Goal: Find specific page/section: Find specific page/section

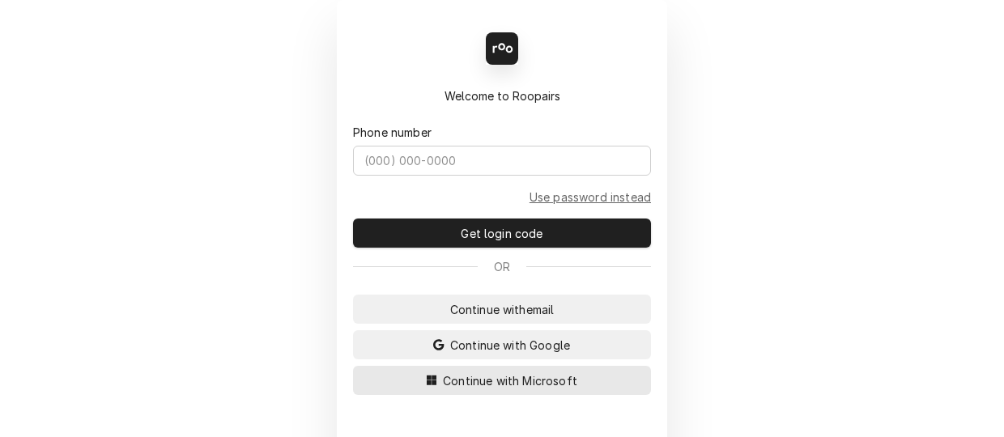
click at [462, 383] on span "Continue with Microsoft" at bounding box center [510, 381] width 141 height 17
click at [462, 380] on span "Continue with Microsoft" at bounding box center [510, 381] width 141 height 17
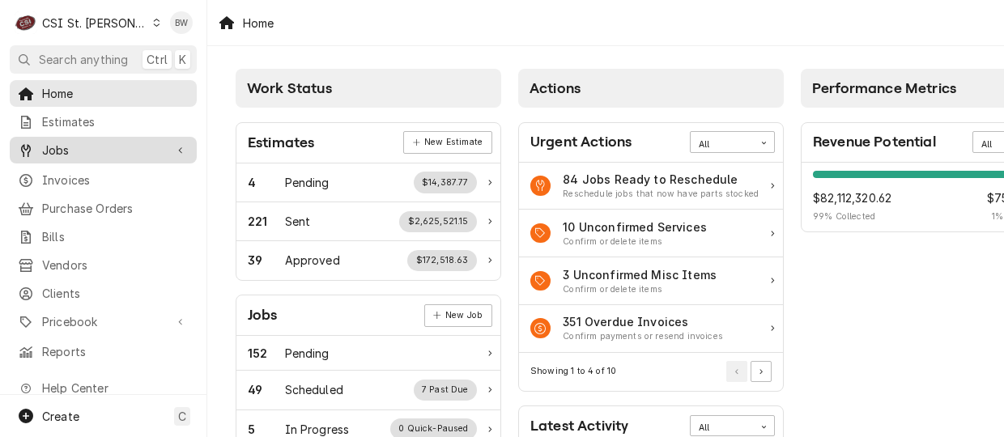
click at [104, 155] on div "Jobs" at bounding box center [103, 150] width 181 height 20
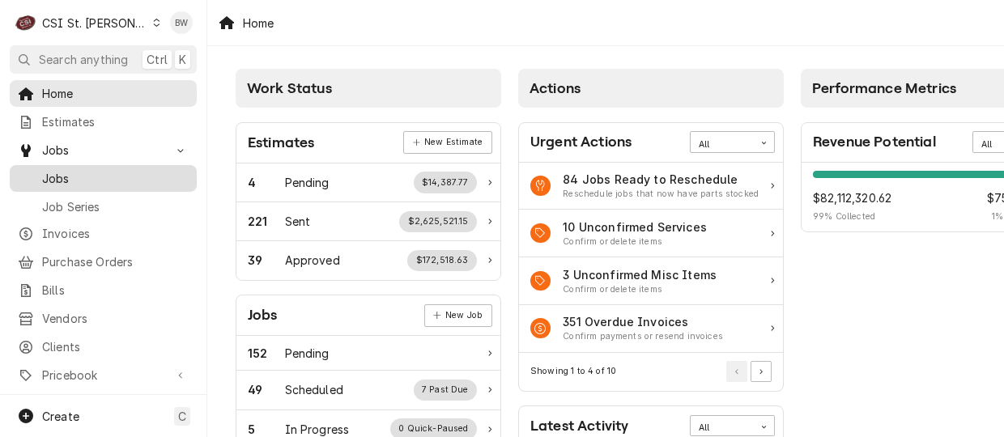
click at [97, 175] on span "Jobs" at bounding box center [115, 178] width 147 height 17
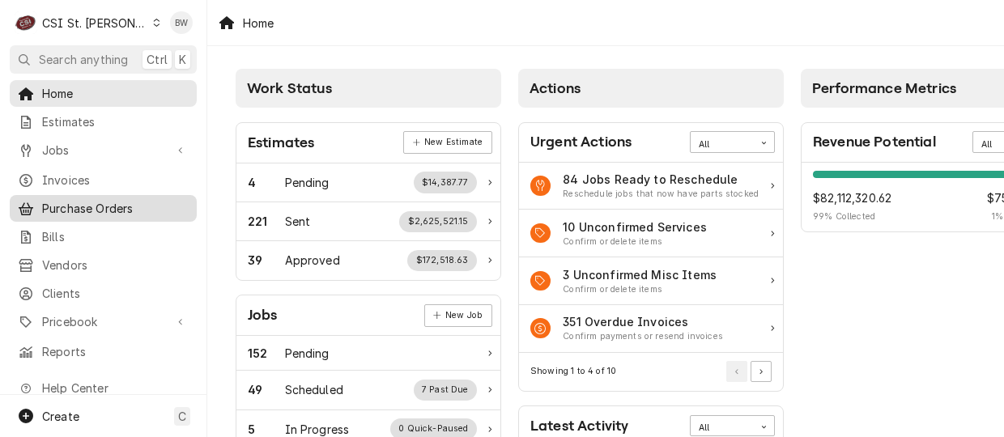
click at [133, 204] on span "Purchase Orders" at bounding box center [115, 208] width 147 height 17
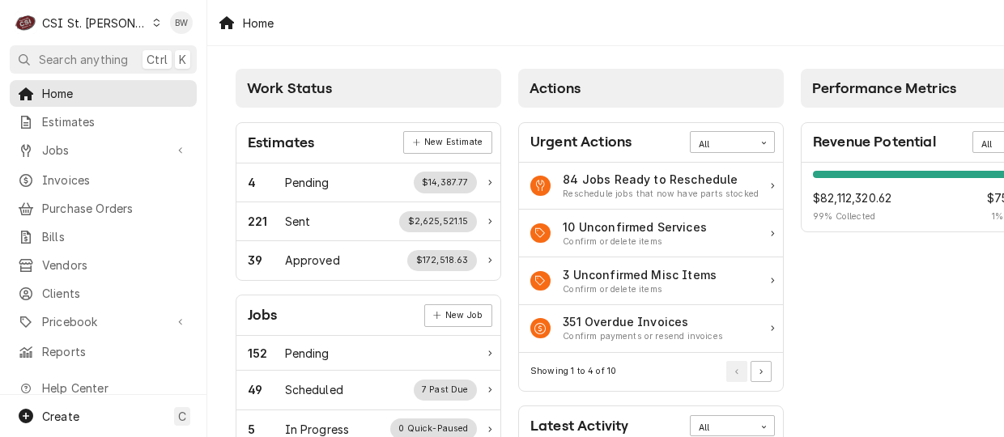
click at [352, 45] on div "Home" at bounding box center [605, 23] width 797 height 46
click at [94, 313] on span "Pricebook" at bounding box center [103, 321] width 122 height 17
click at [86, 370] on span "Parts & Materials" at bounding box center [115, 378] width 147 height 17
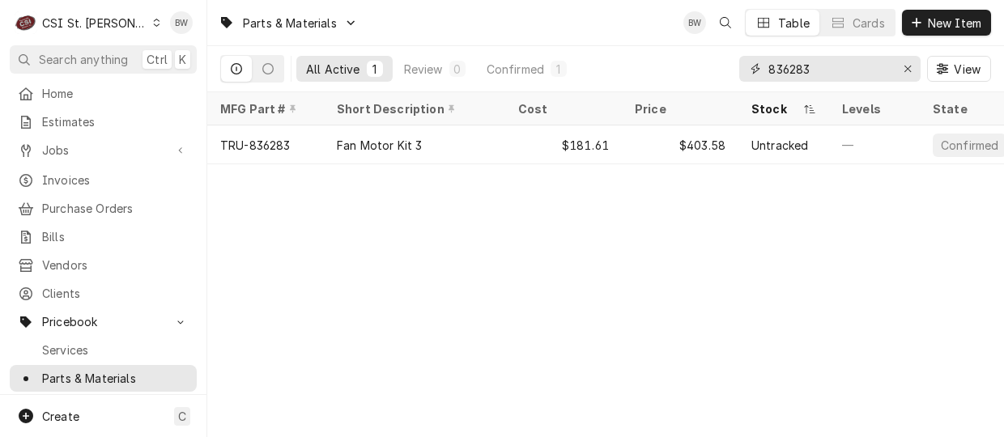
drag, startPoint x: 818, startPoint y: 61, endPoint x: 760, endPoint y: 67, distance: 58.7
click at [760, 67] on div "836283" at bounding box center [830, 69] width 181 height 26
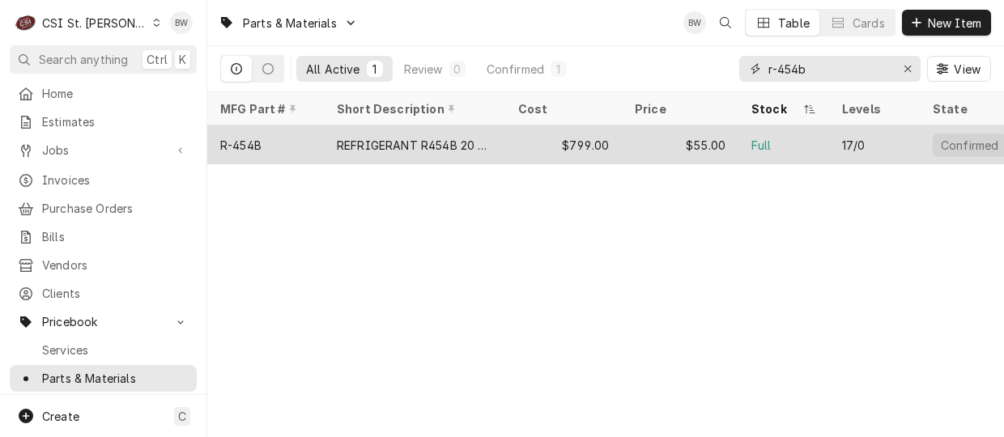
type input "r-454b"
click at [266, 142] on div "R-454B" at bounding box center [265, 145] width 117 height 39
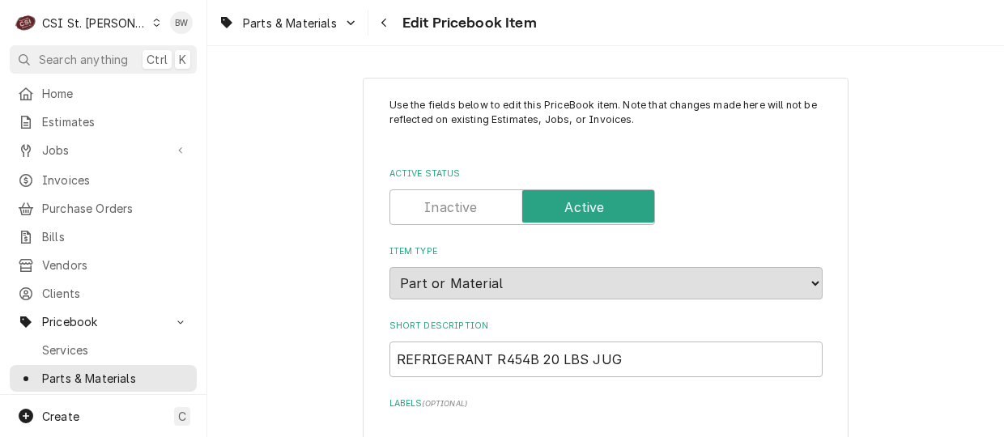
type textarea "x"
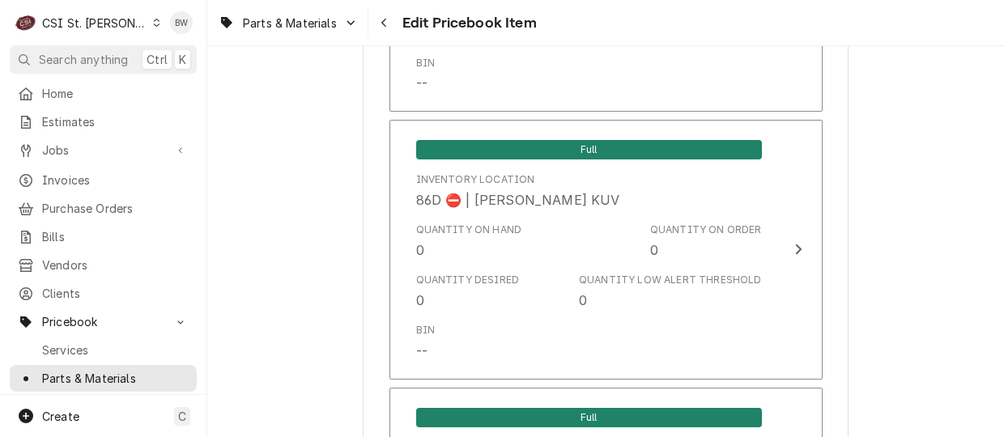
scroll to position [14038, 0]
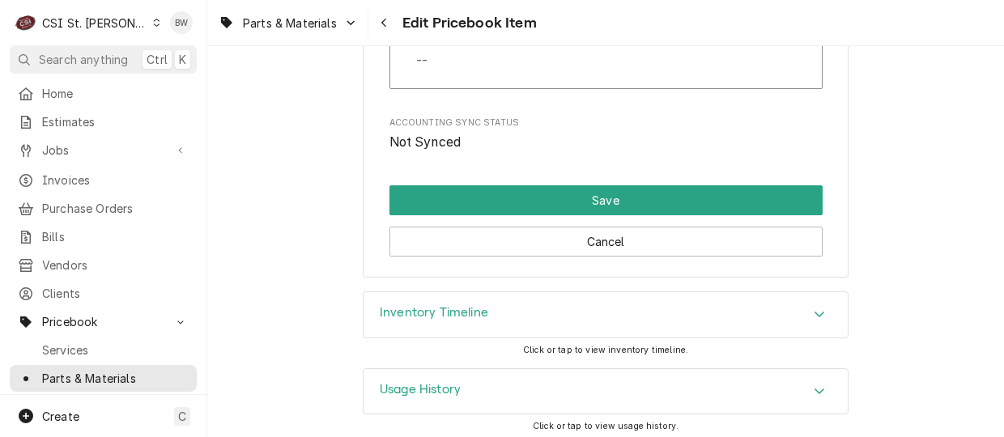
click at [447, 305] on h3 "Inventory Timeline" at bounding box center [434, 312] width 109 height 15
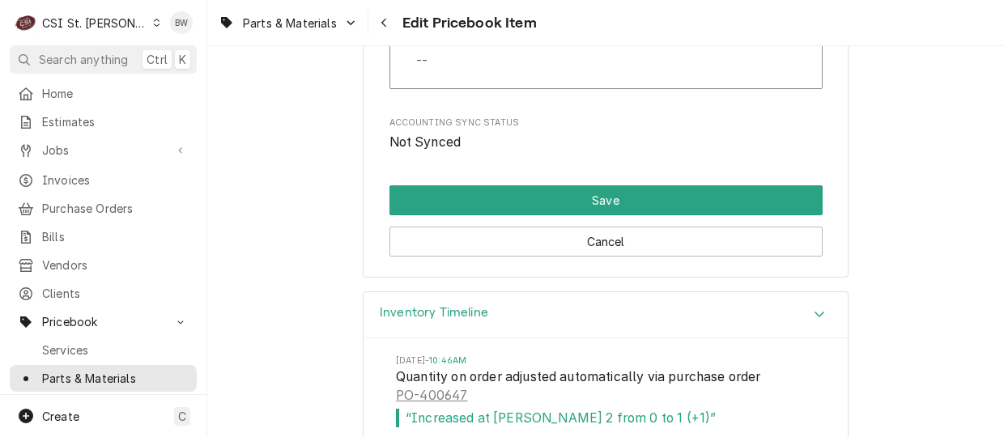
scroll to position [14200, 0]
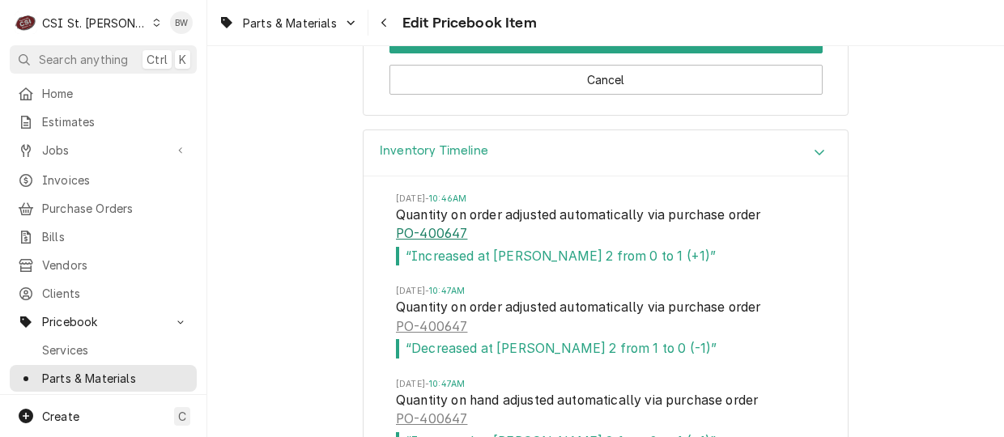
click at [442, 231] on link "PO-400647" at bounding box center [431, 233] width 71 height 19
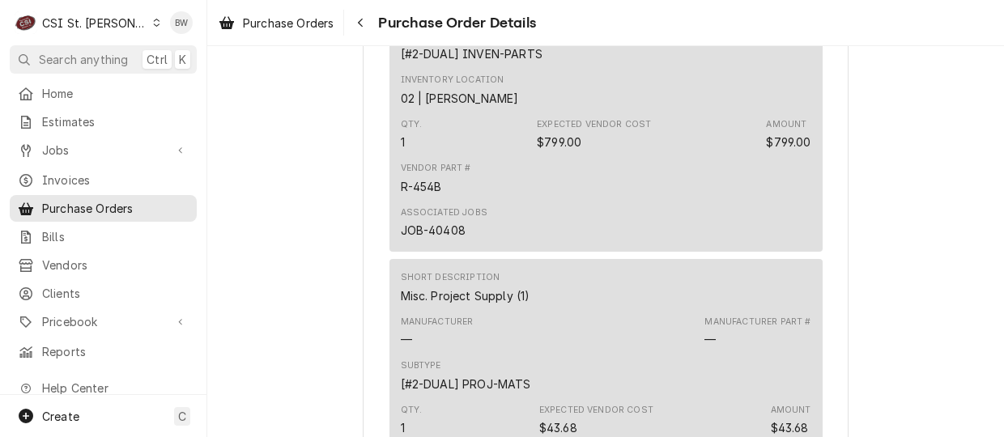
scroll to position [1296, 0]
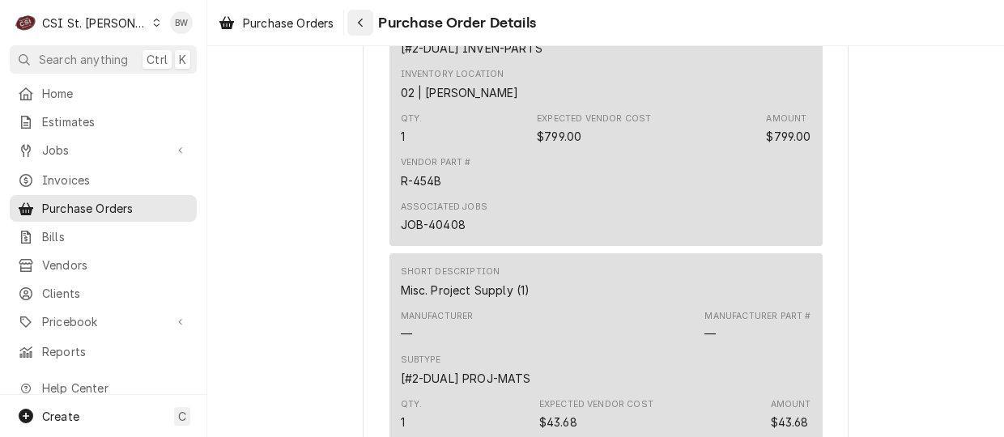
click at [369, 22] on div "Navigate back" at bounding box center [360, 23] width 16 height 16
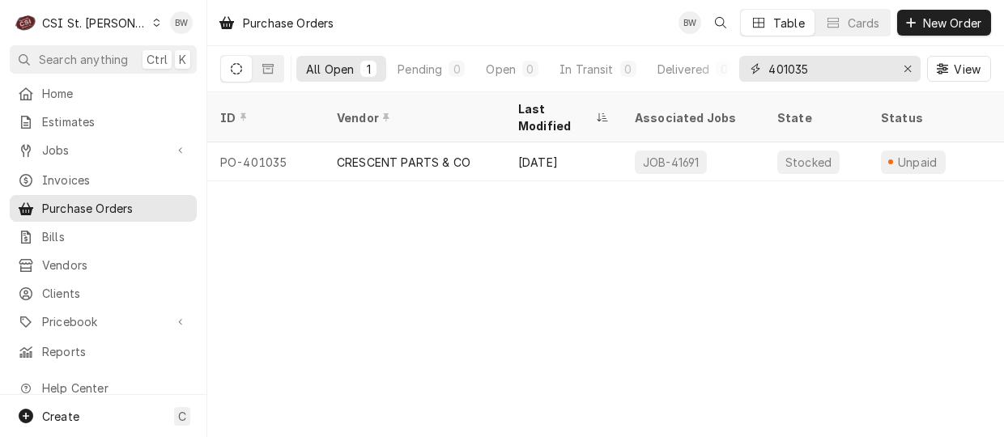
click at [830, 75] on input "401035" at bounding box center [829, 69] width 121 height 26
click at [95, 313] on span "Pricebook" at bounding box center [103, 321] width 122 height 17
click at [98, 370] on span "Parts & Materials" at bounding box center [115, 378] width 147 height 17
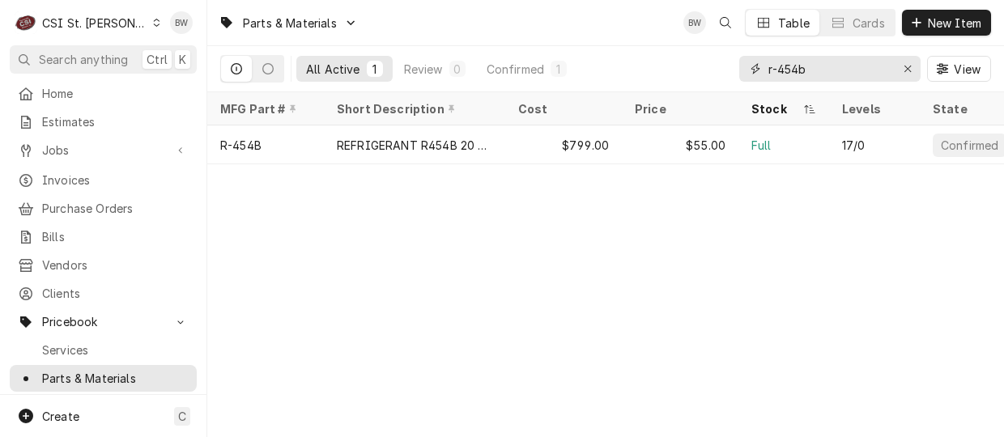
drag, startPoint x: 816, startPoint y: 68, endPoint x: 781, endPoint y: 71, distance: 35.0
click at [781, 71] on input "r-454b" at bounding box center [829, 69] width 121 height 26
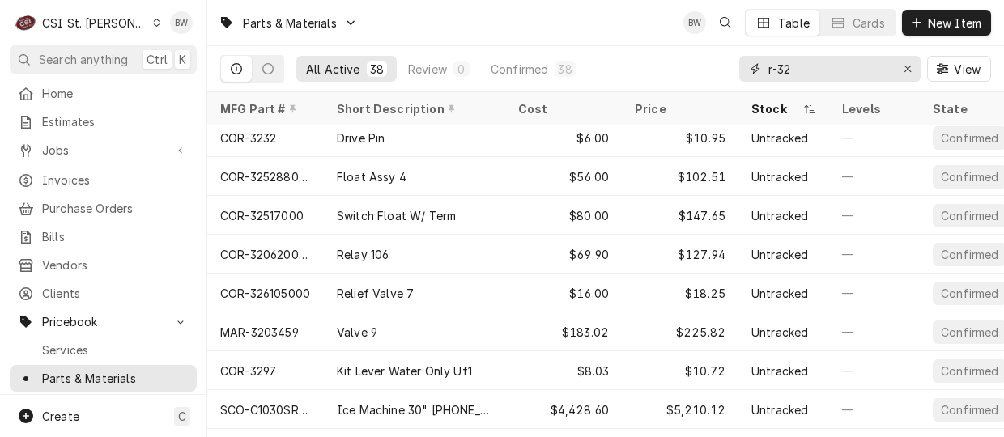
scroll to position [1174, 0]
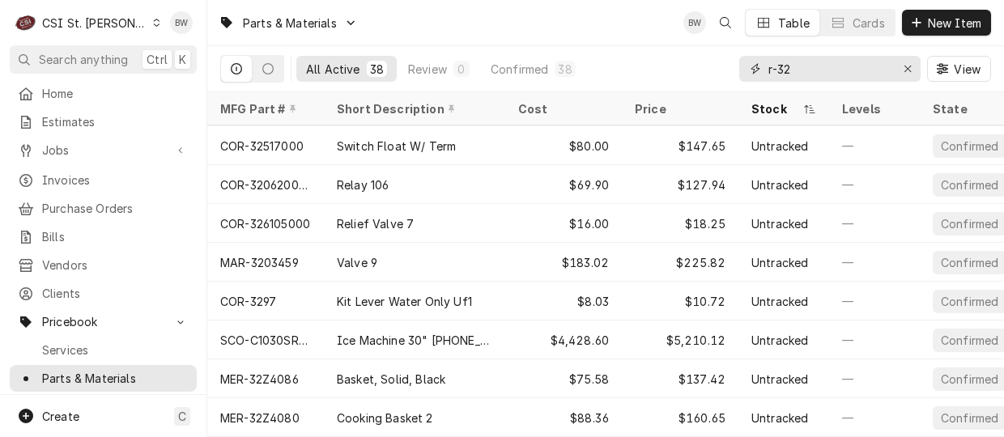
type input "r-32a"
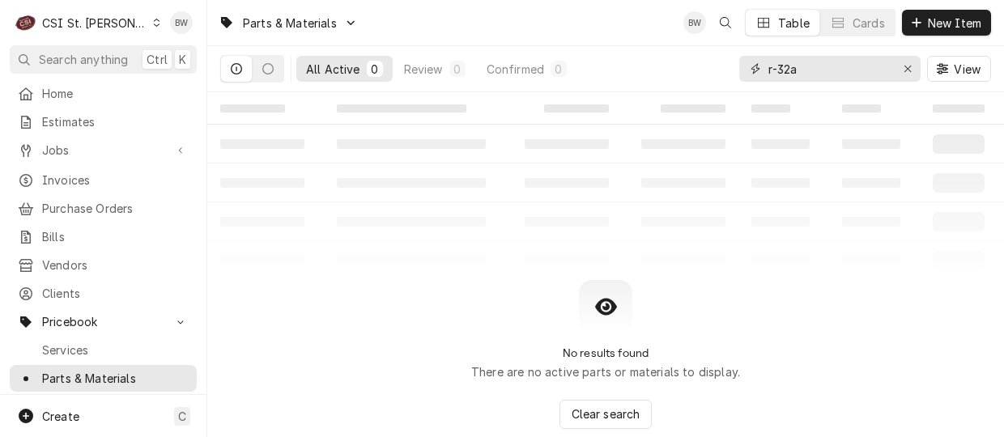
drag, startPoint x: 812, startPoint y: 77, endPoint x: 757, endPoint y: 74, distance: 54.4
click at [757, 74] on div "r-32a" at bounding box center [830, 69] width 181 height 26
